Goal: Task Accomplishment & Management: Manage account settings

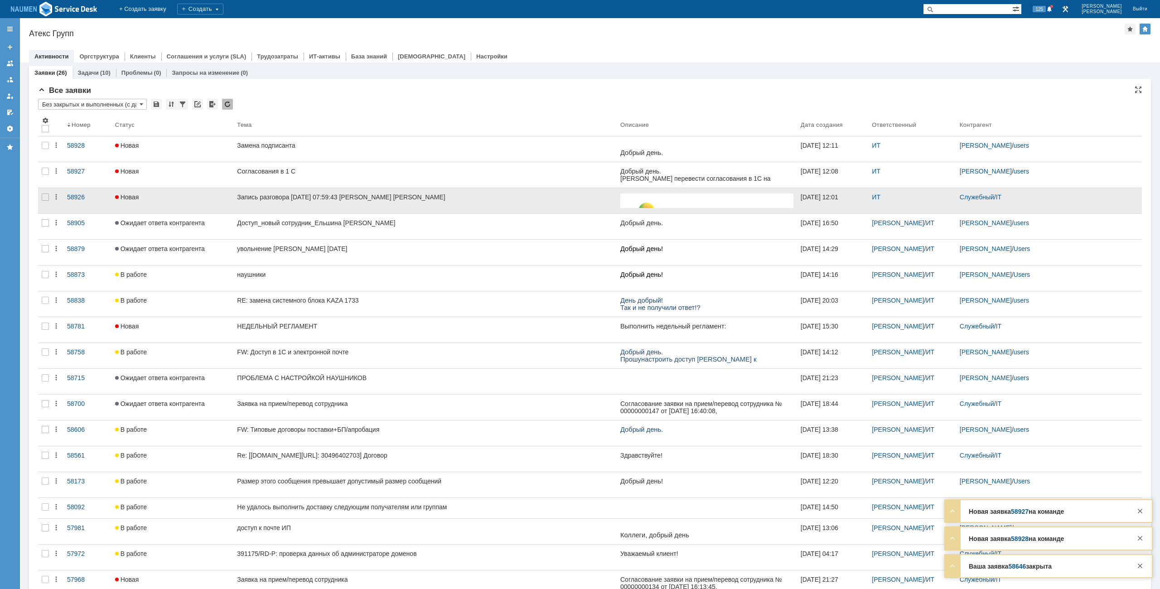
click at [49, 197] on div at bounding box center [45, 200] width 15 height 25
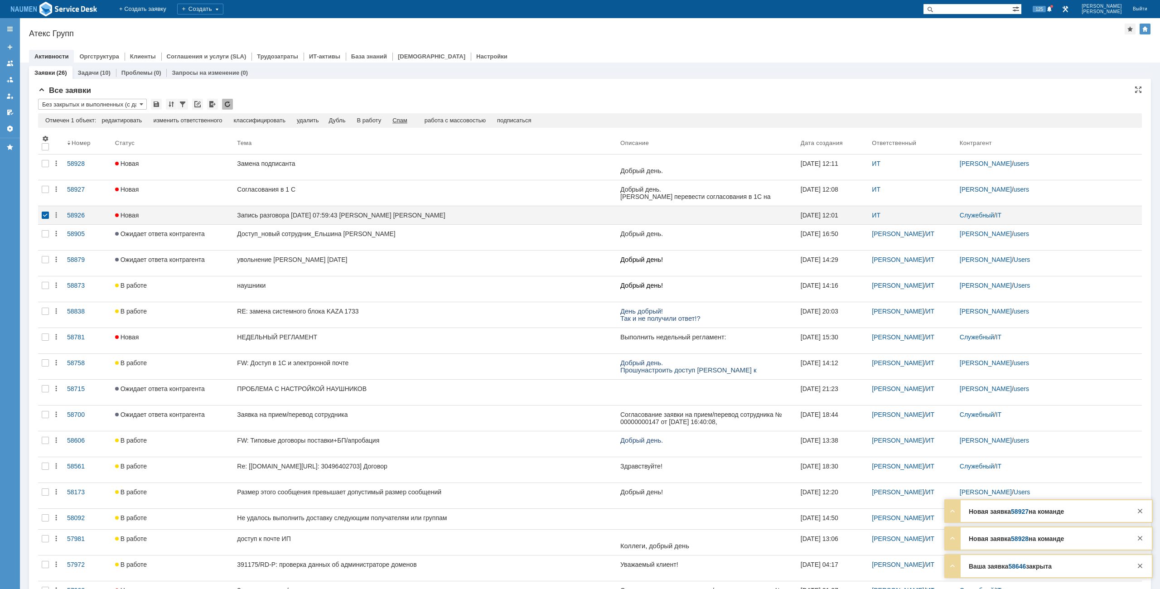
click at [408, 117] on div "Спам" at bounding box center [400, 120] width 15 height 7
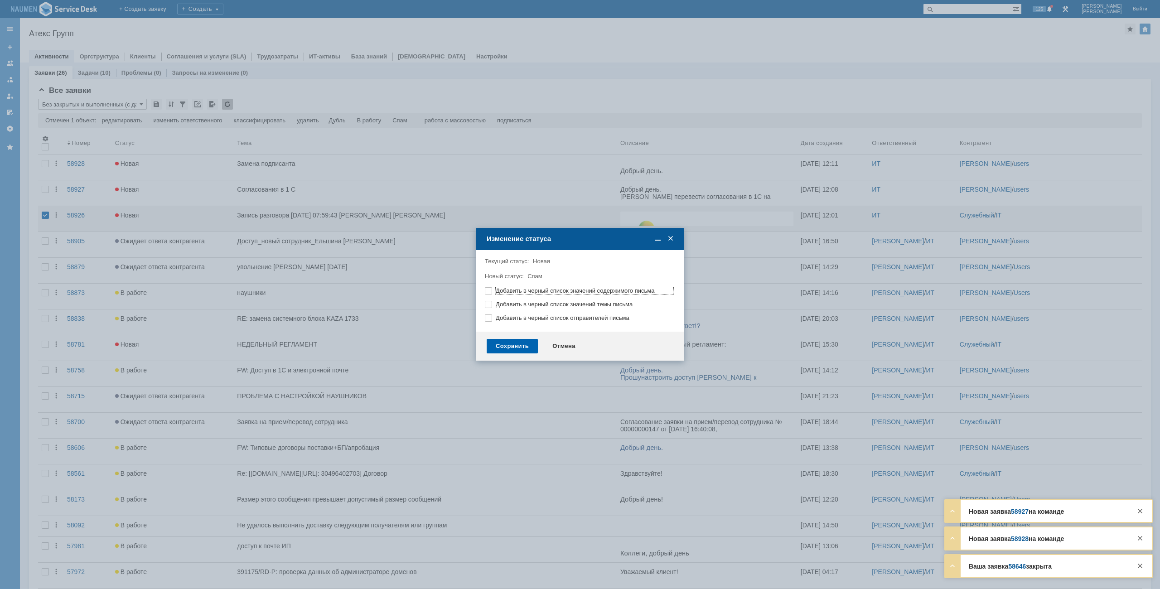
click at [525, 341] on div "Сохранить" at bounding box center [512, 346] width 51 height 15
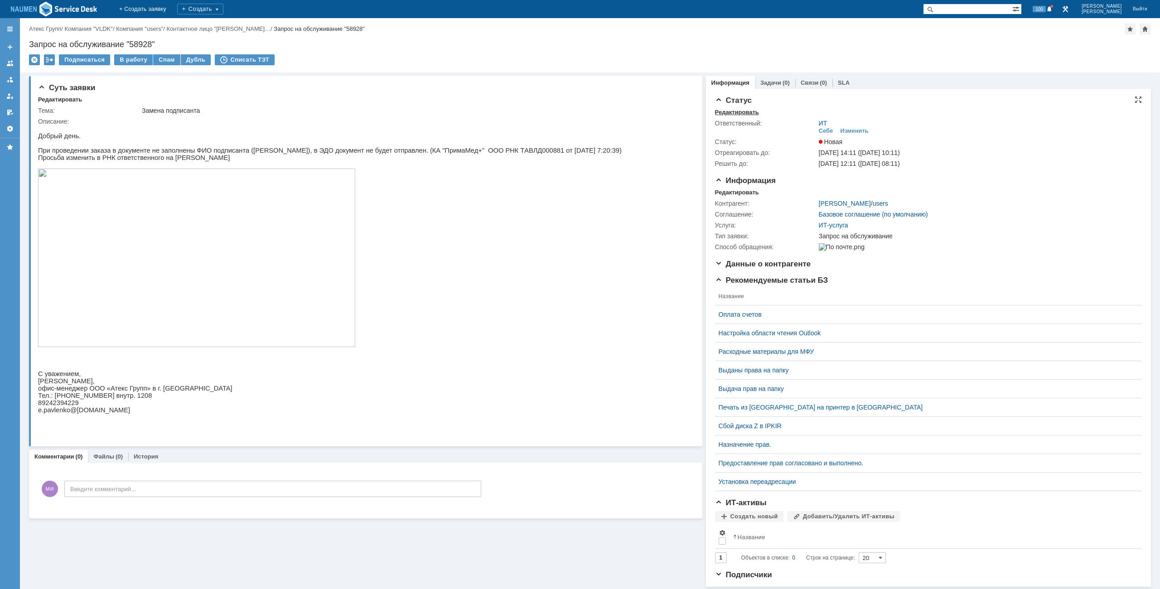
click at [724, 115] on div "Редактировать" at bounding box center [737, 112] width 44 height 7
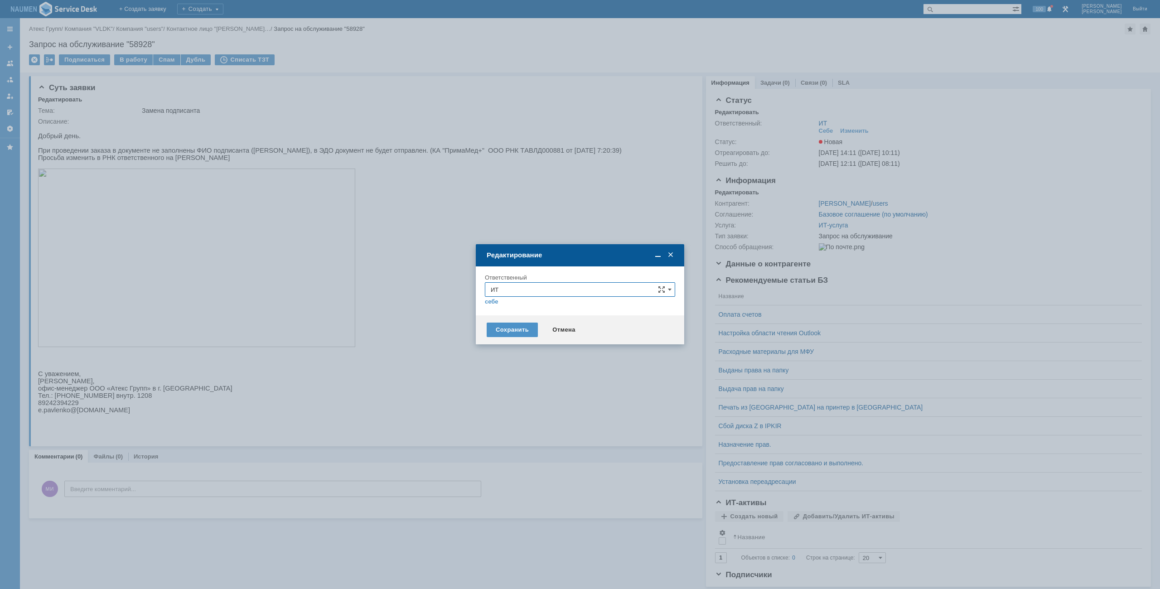
click at [546, 291] on input "ИТ" at bounding box center [580, 289] width 190 height 15
click at [507, 393] on span "АСУ" at bounding box center [580, 396] width 179 height 7
click at [513, 331] on div "Сохранить" at bounding box center [512, 330] width 51 height 15
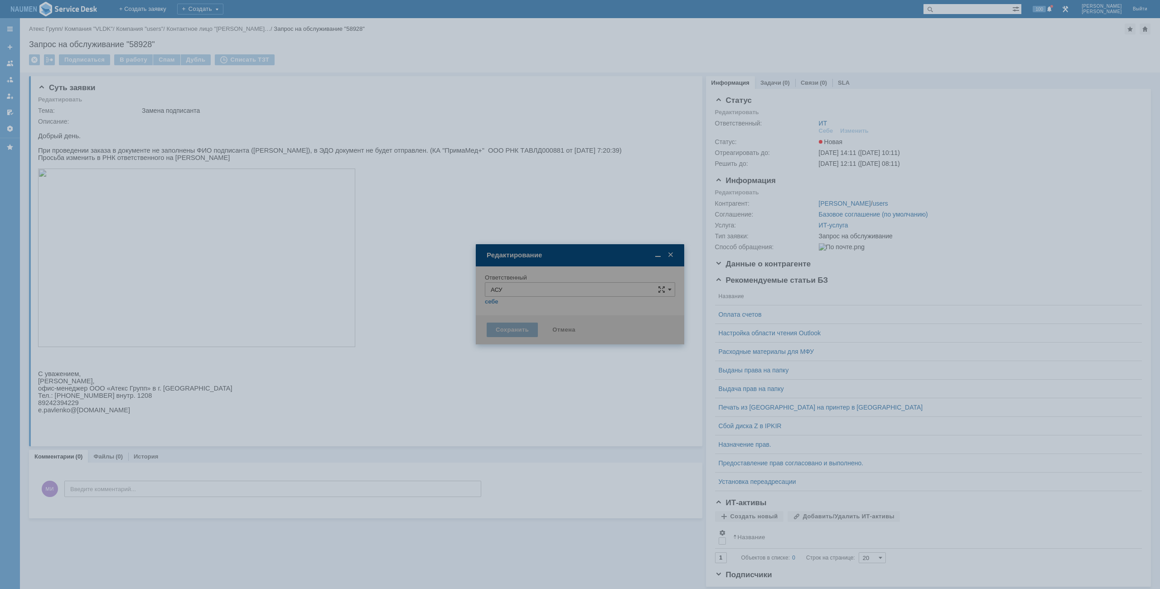
type input "АСУ"
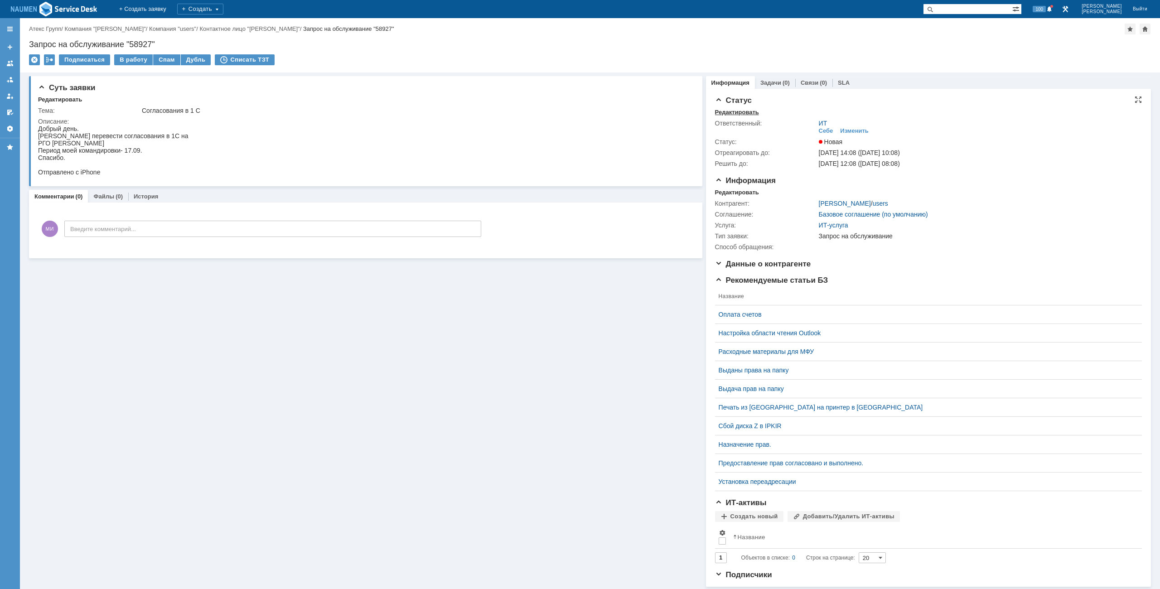
click at [735, 110] on div "Редактировать" at bounding box center [737, 112] width 44 height 7
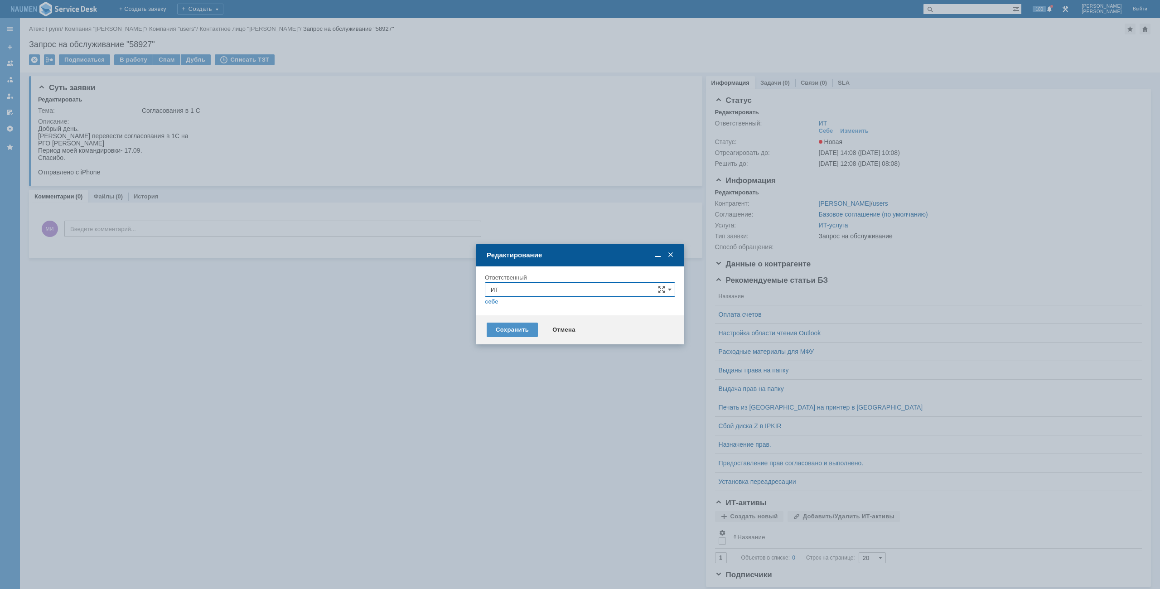
click at [525, 290] on input "ИТ" at bounding box center [580, 289] width 190 height 15
click at [512, 390] on div "АСУ" at bounding box center [579, 396] width 189 height 15
click at [514, 321] on div "Сохранить Отмена" at bounding box center [580, 329] width 209 height 29
type input "АСУ"
click at [513, 325] on div "Сохранить" at bounding box center [512, 330] width 51 height 15
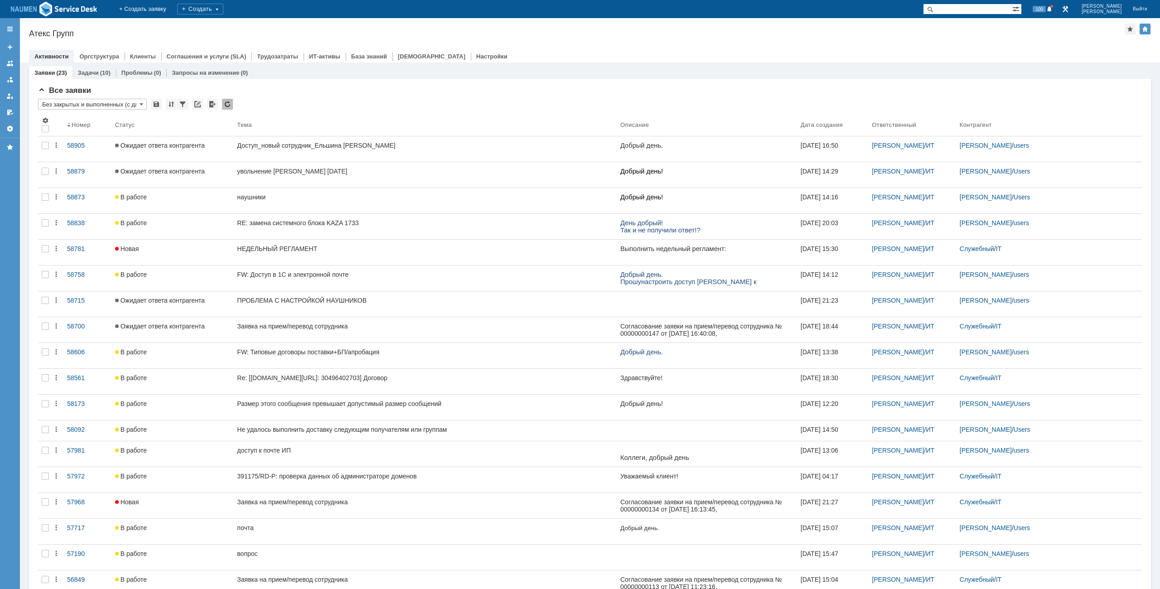
drag, startPoint x: 664, startPoint y: 48, endPoint x: 652, endPoint y: 58, distance: 16.1
click at [664, 48] on div at bounding box center [590, 47] width 1122 height 7
